Goal: Task Accomplishment & Management: Manage account settings

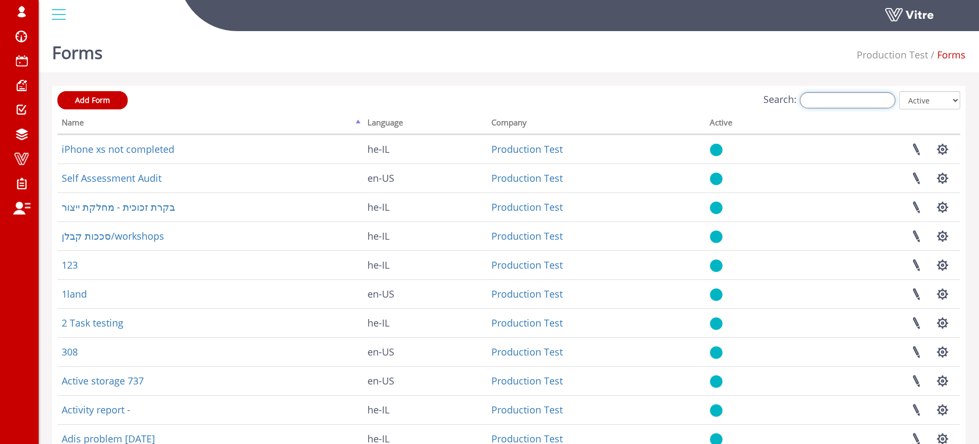
click at [812, 99] on input "Search:" at bounding box center [847, 100] width 95 height 16
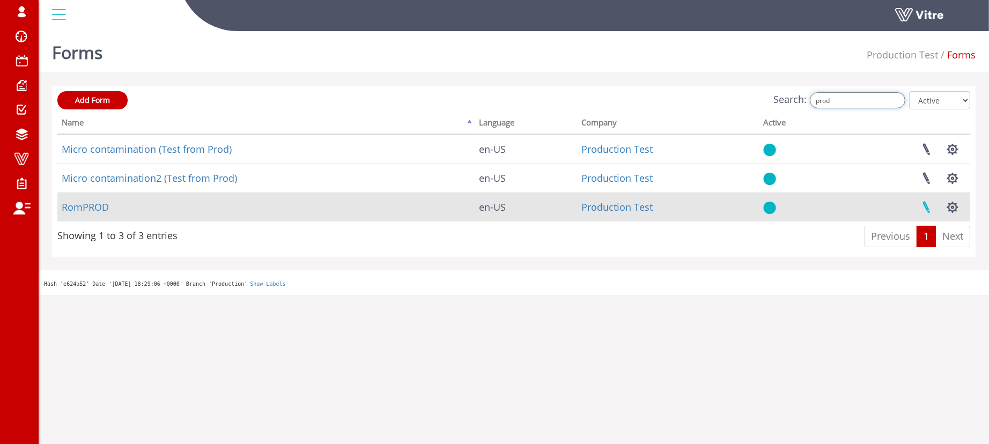
type input "prod"
click at [916, 203] on link at bounding box center [926, 207] width 27 height 28
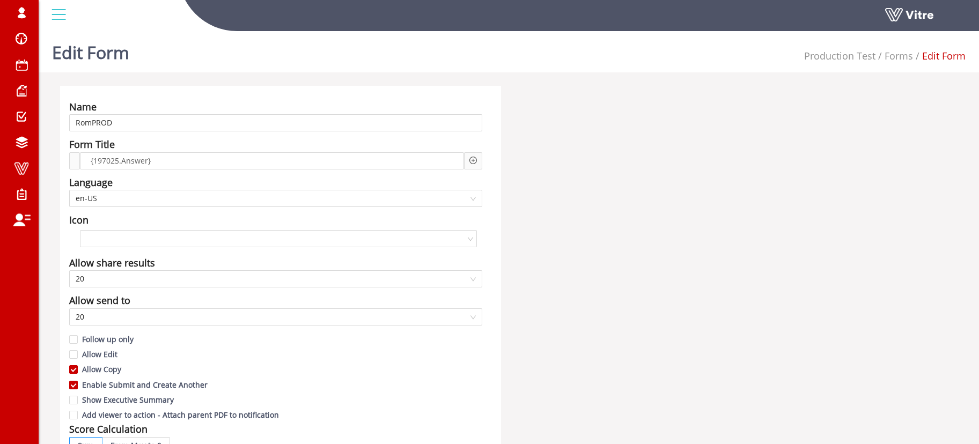
scroll to position [201, 0]
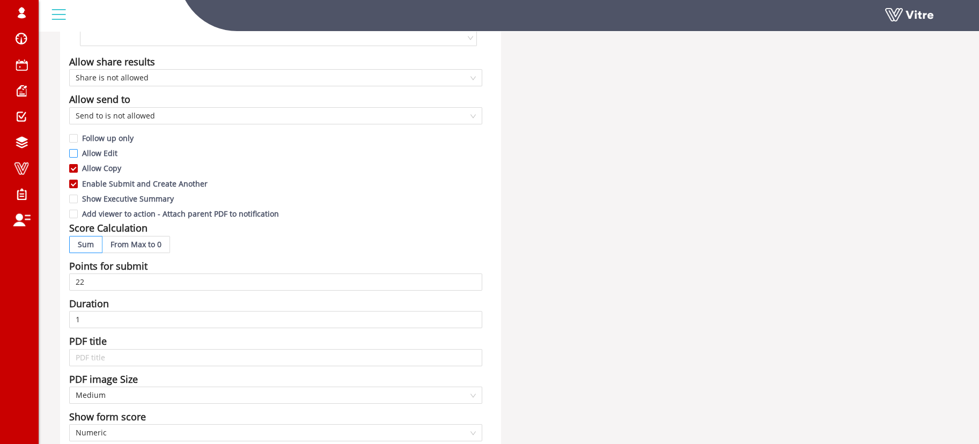
click at [102, 152] on span "Allow Edit" at bounding box center [100, 153] width 44 height 10
click at [79, 152] on input "Allow Edit" at bounding box center [74, 156] width 10 height 10
checkbox input "true"
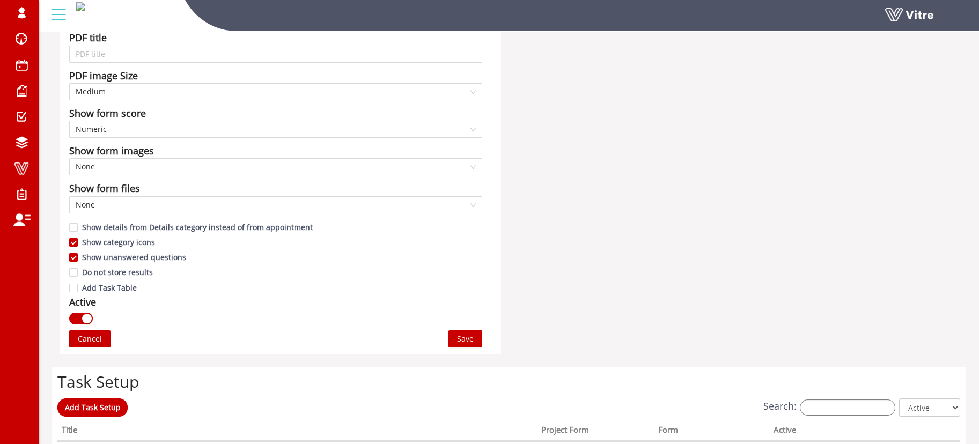
scroll to position [604, 0]
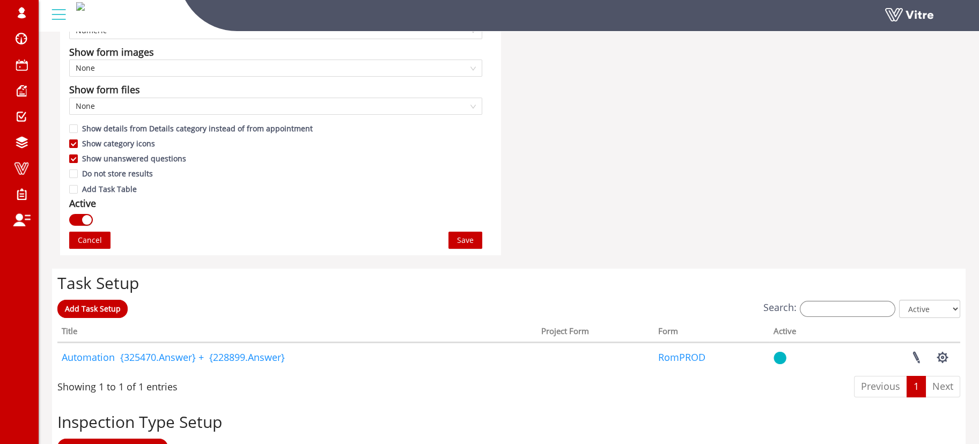
click at [473, 238] on span "Save" at bounding box center [465, 240] width 17 height 12
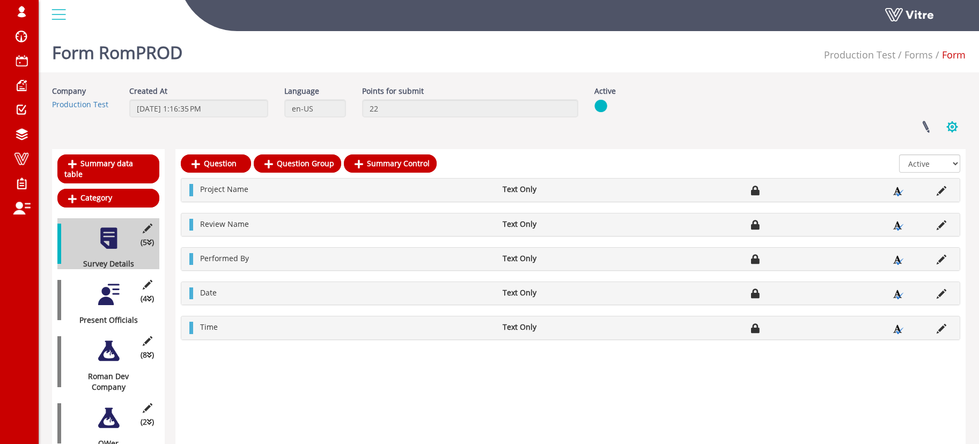
click at [957, 126] on button "button" at bounding box center [952, 127] width 27 height 28
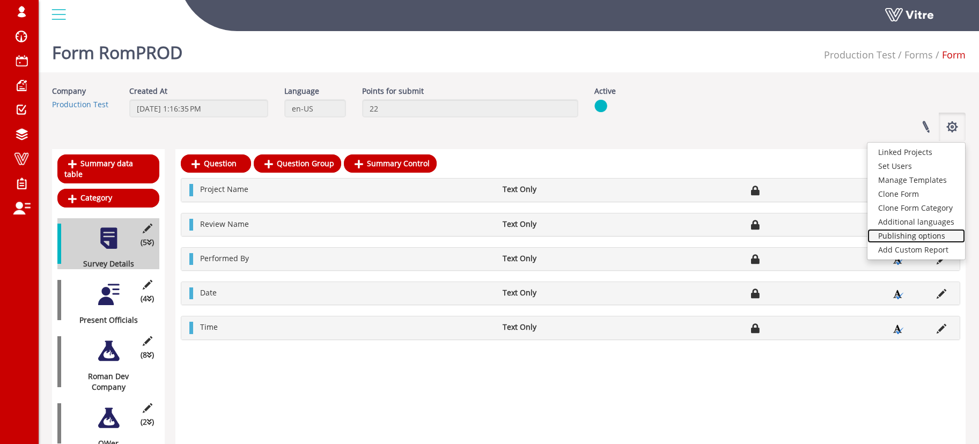
click at [911, 232] on link "Publishing options" at bounding box center [916, 236] width 98 height 14
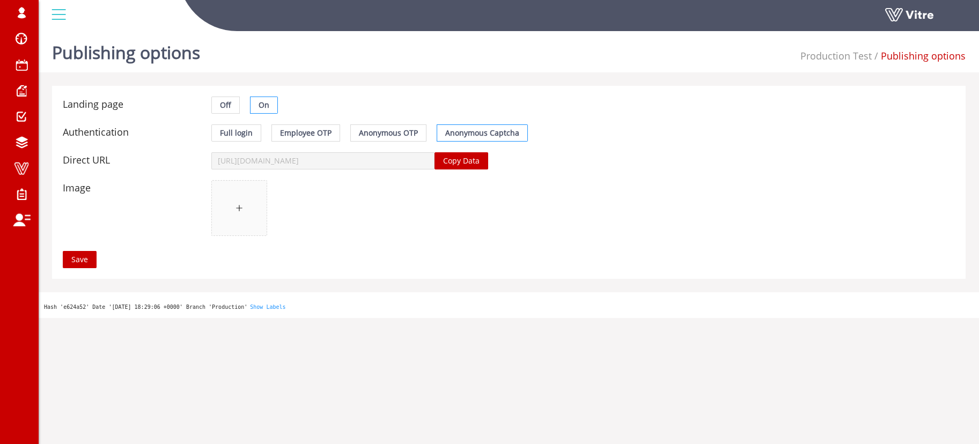
click at [460, 161] on span "Copy Data" at bounding box center [461, 161] width 36 height 12
click at [248, 143] on div "Authentication Full login Employee OTP Anonymous OTP Anonymous Captcha" at bounding box center [508, 133] width 903 height 28
click at [244, 134] on span "Full login" at bounding box center [236, 133] width 33 height 10
click at [212, 136] on input "Full login" at bounding box center [212, 136] width 0 height 0
click at [77, 259] on span "Save" at bounding box center [79, 260] width 17 height 12
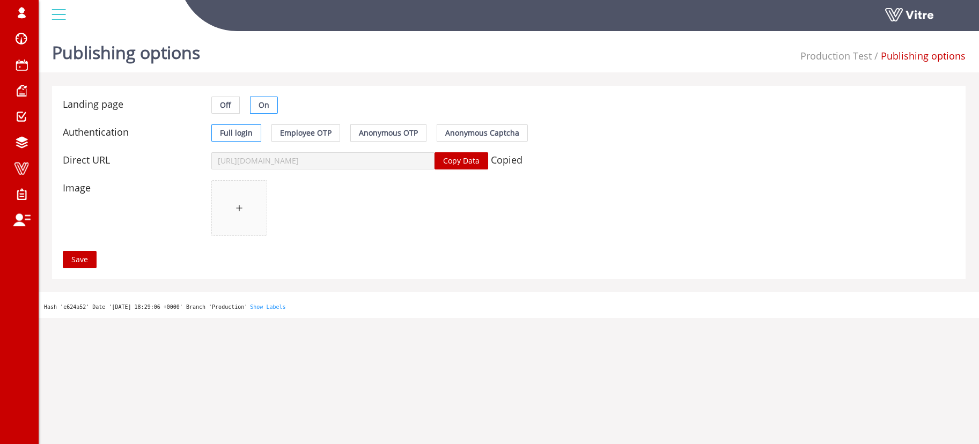
click at [474, 161] on span "Copy Data" at bounding box center [461, 161] width 36 height 12
click at [616, 183] on div "Image" at bounding box center [508, 210] width 903 height 71
